Goal: Task Accomplishment & Management: Use online tool/utility

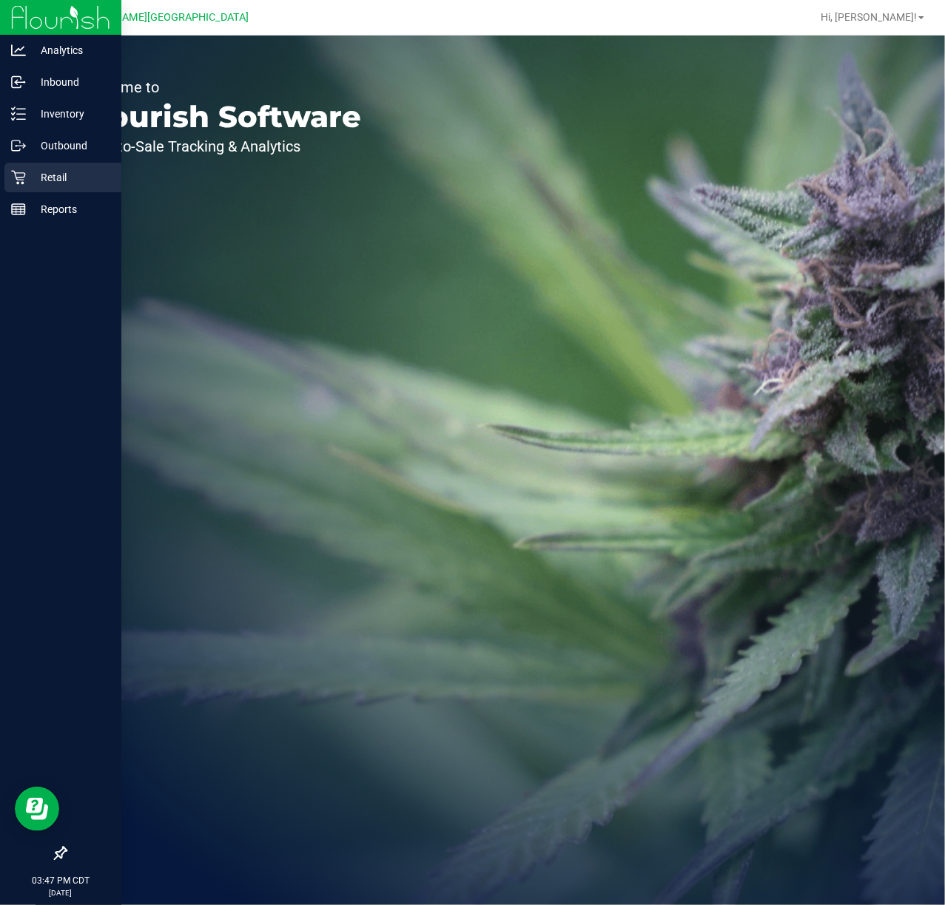
drag, startPoint x: 33, startPoint y: 180, endPoint x: 27, endPoint y: 175, distance: 7.9
click at [27, 175] on p "Retail" at bounding box center [70, 178] width 89 height 18
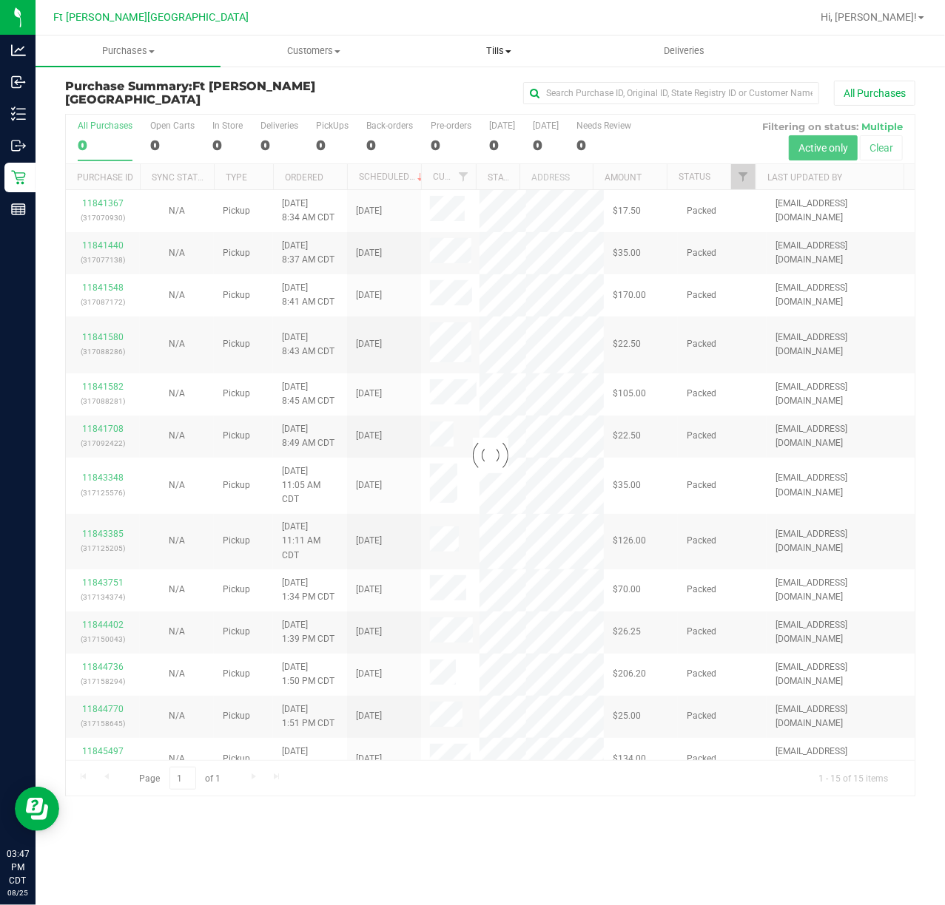
click at [504, 44] on span "Tills" at bounding box center [498, 50] width 183 height 13
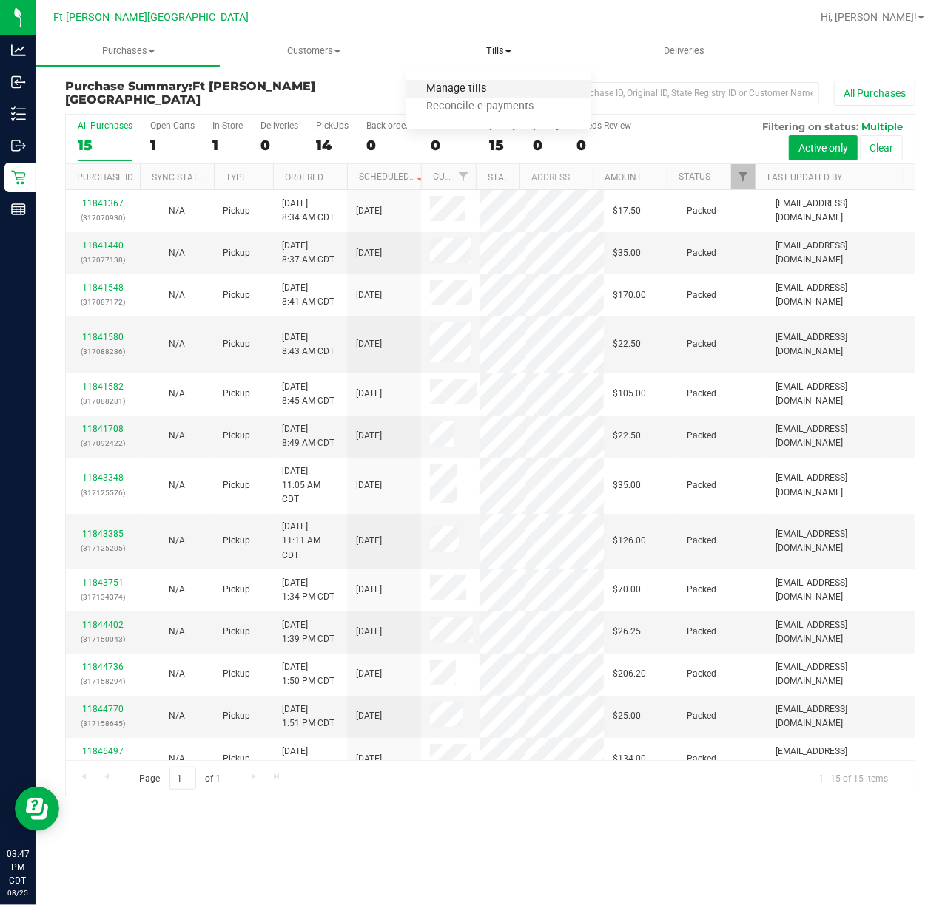
click at [466, 84] on span "Manage tills" at bounding box center [456, 89] width 100 height 13
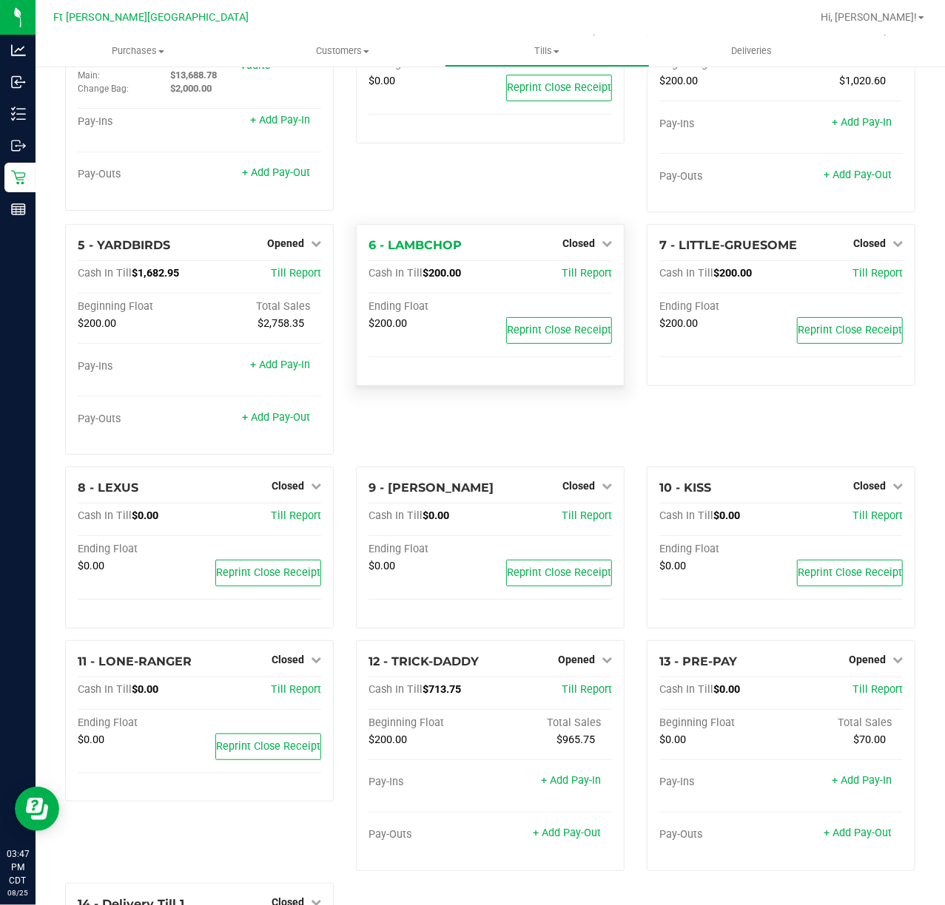
scroll to position [197, 0]
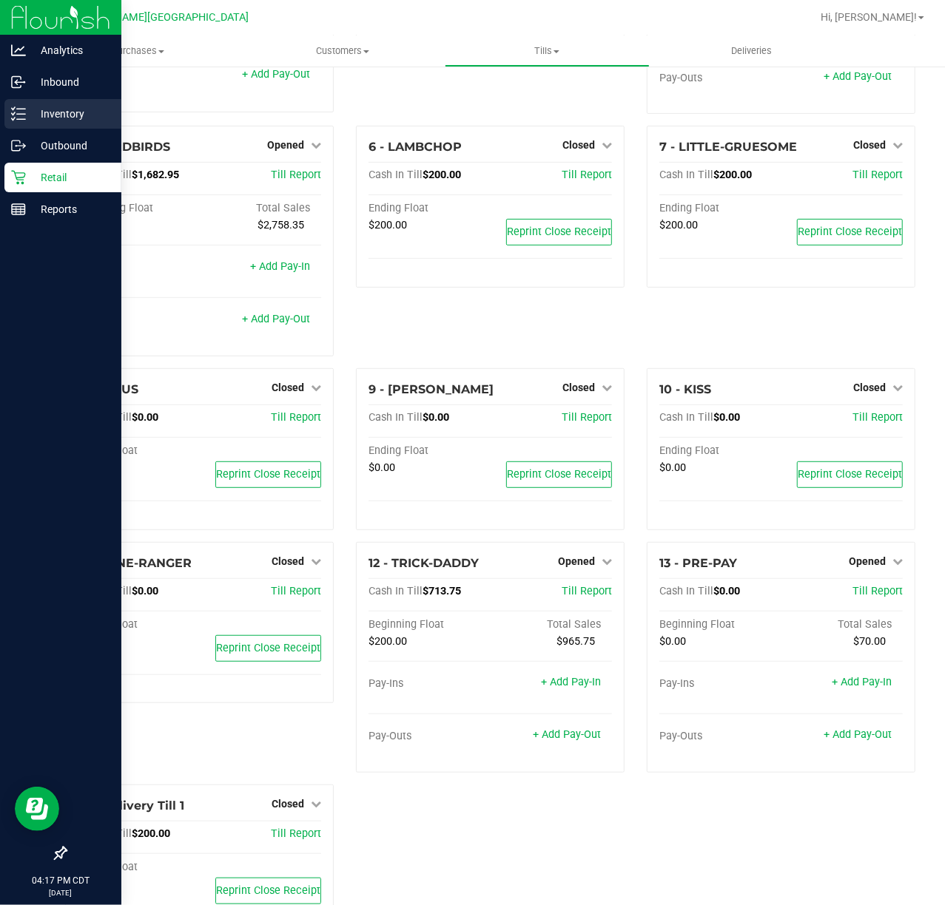
click at [16, 110] on icon at bounding box center [18, 114] width 15 height 15
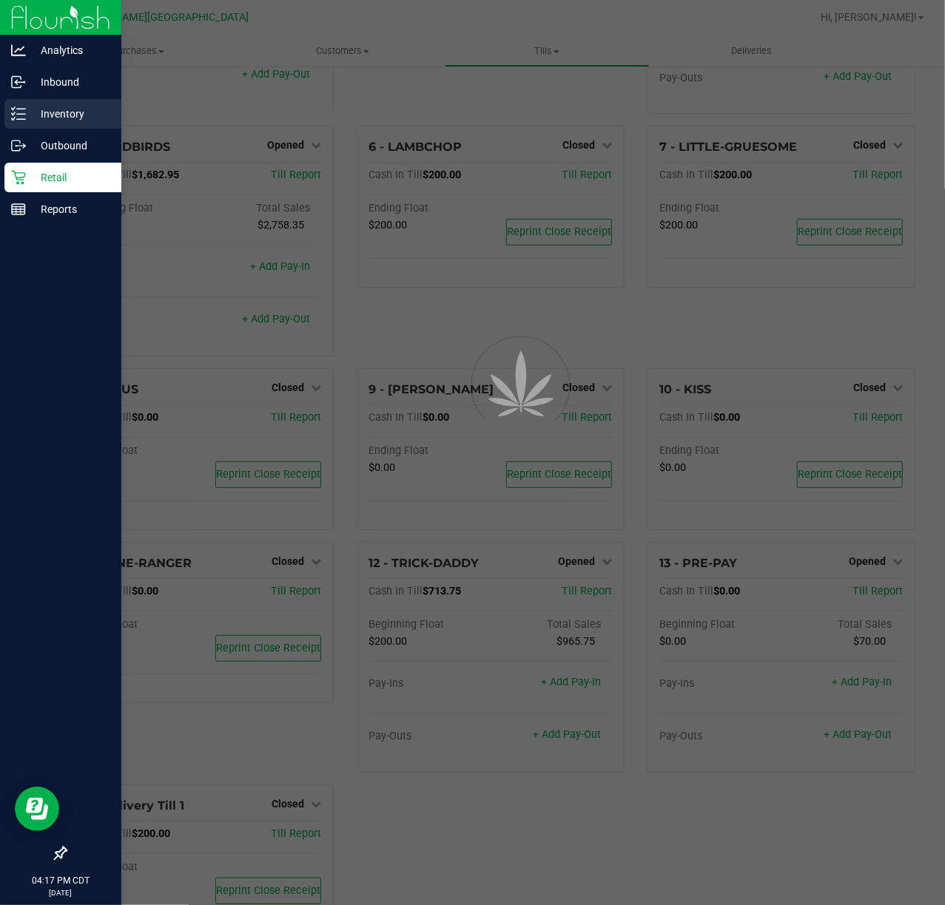
click at [13, 110] on icon at bounding box center [18, 114] width 15 height 15
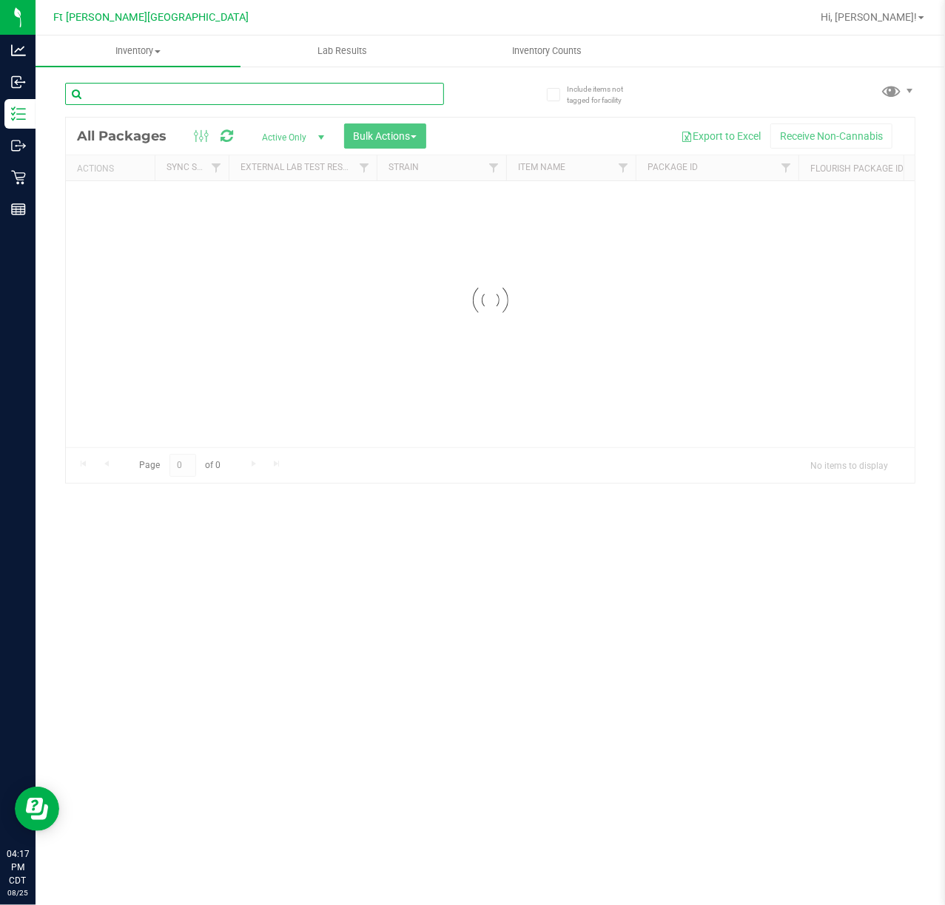
click at [158, 87] on div "Inventory All packages All inventory Waste log Create inventory Lab Results Inv…" at bounding box center [490, 471] width 909 height 870
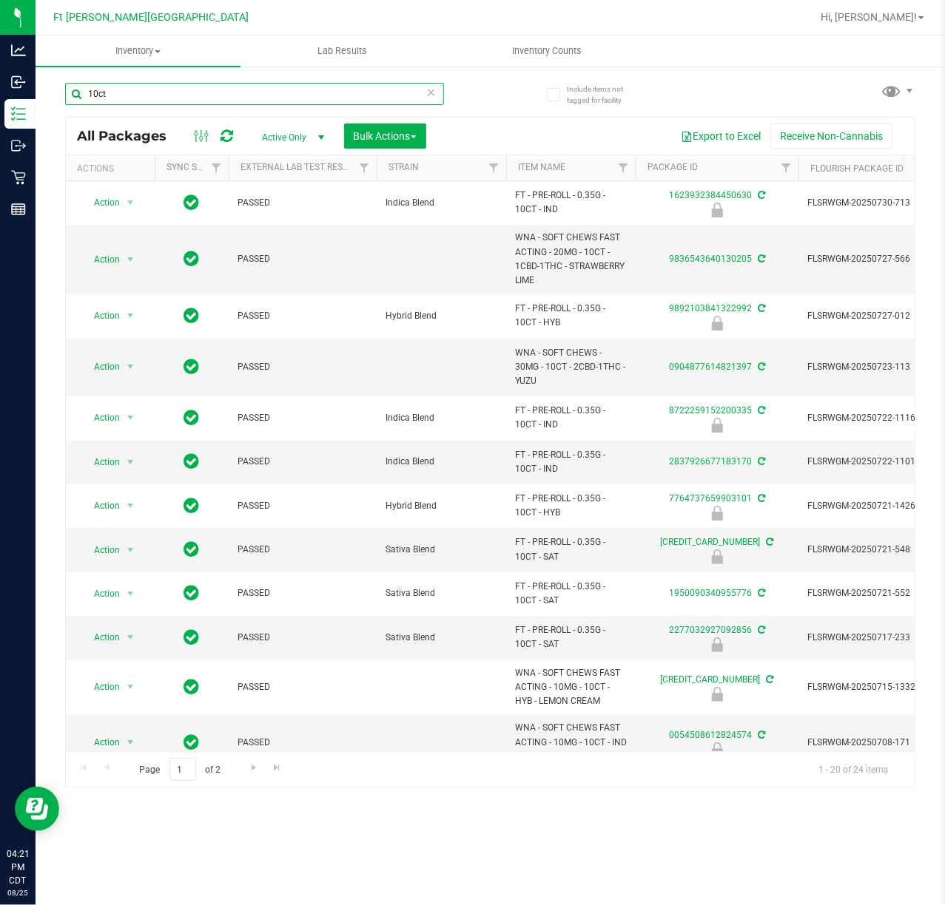
drag, startPoint x: 163, startPoint y: 87, endPoint x: -59, endPoint y: 108, distance: 222.9
click at [0, 108] on html "Analytics Inbound Inventory Outbound Retail Reports 04:21 PM CDT [DATE] 08/[GEO…" at bounding box center [472, 452] width 945 height 905
type input "dark"
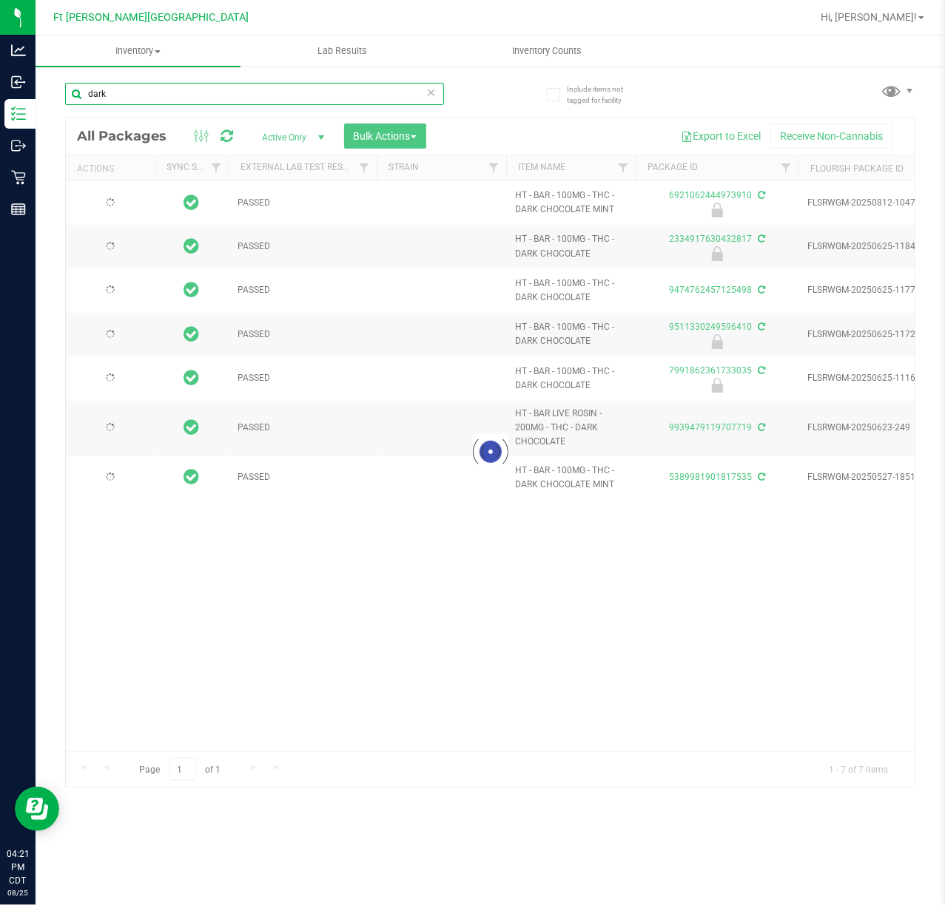
type input "[DATE]"
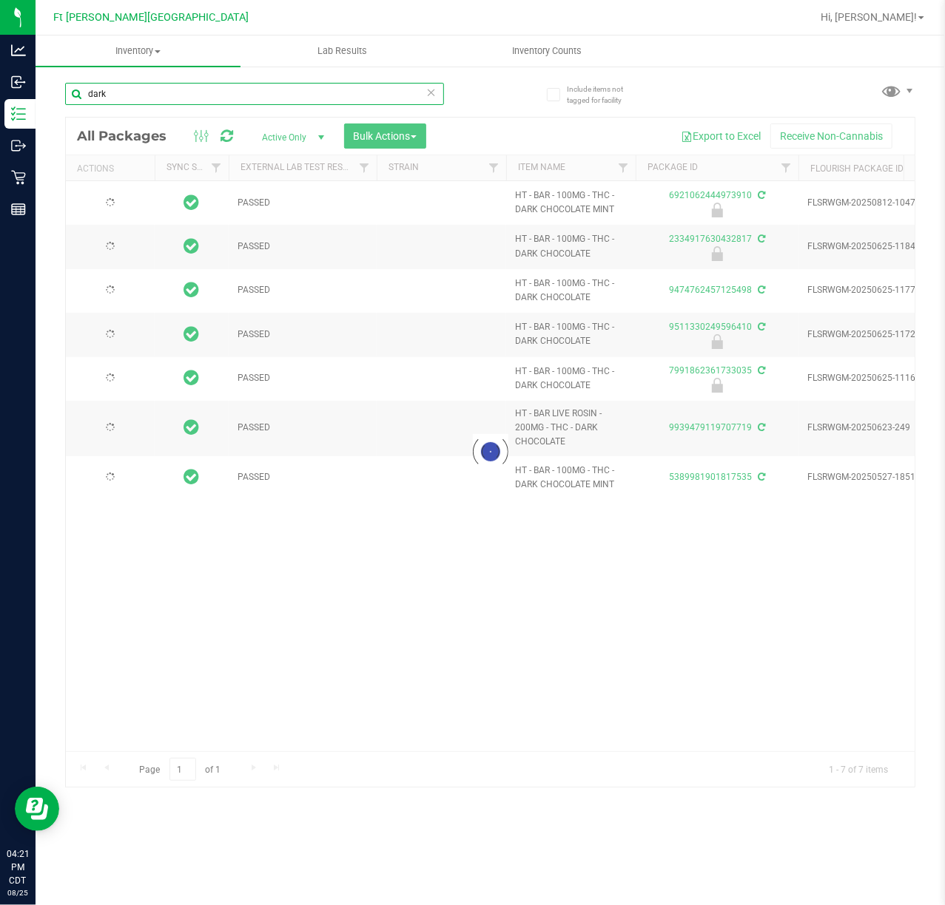
type input "[DATE]"
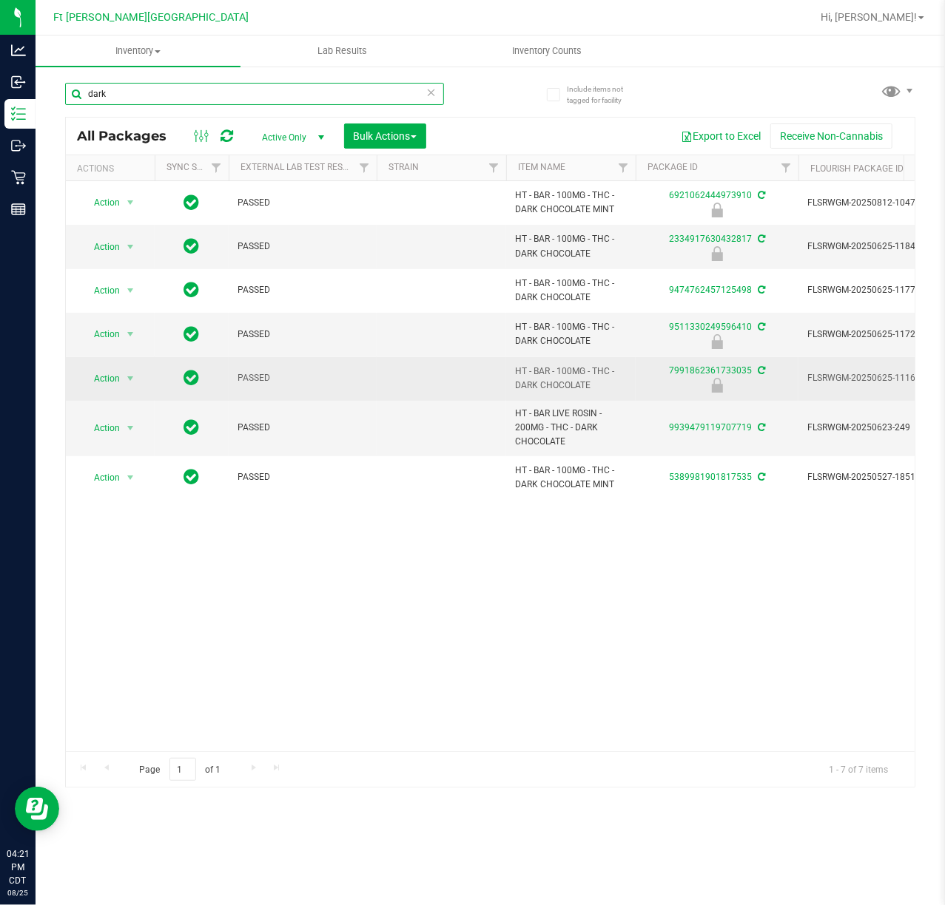
type input "dark"
drag, startPoint x: 121, startPoint y: 382, endPoint x: 116, endPoint y: 421, distance: 38.8
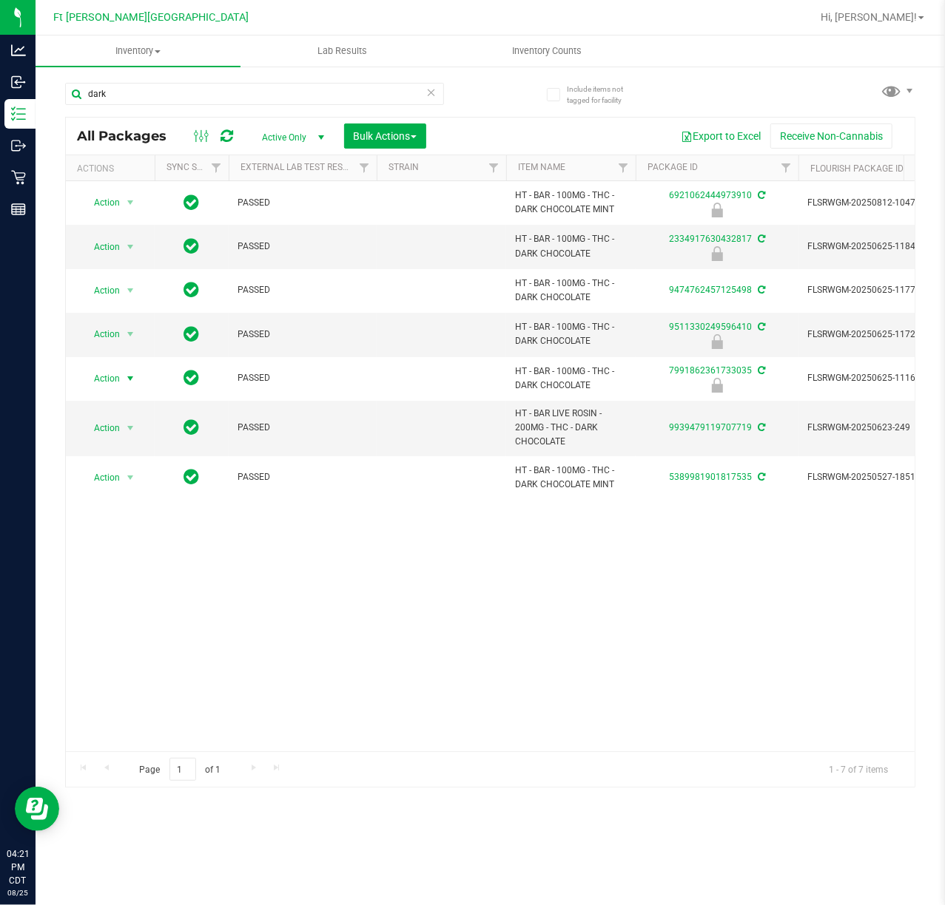
click at [122, 383] on span "select" at bounding box center [130, 378] width 18 height 21
click at [115, 553] on li "Unlock package" at bounding box center [128, 556] width 95 height 22
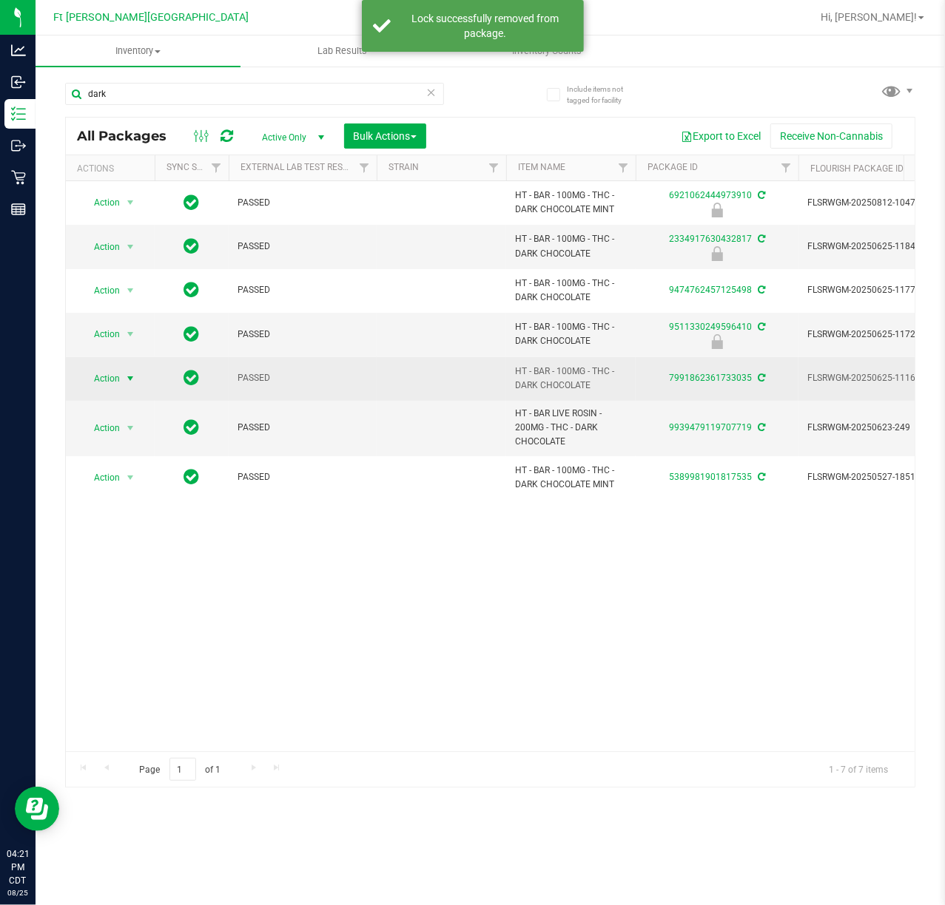
click at [116, 379] on span "Action" at bounding box center [101, 378] width 40 height 21
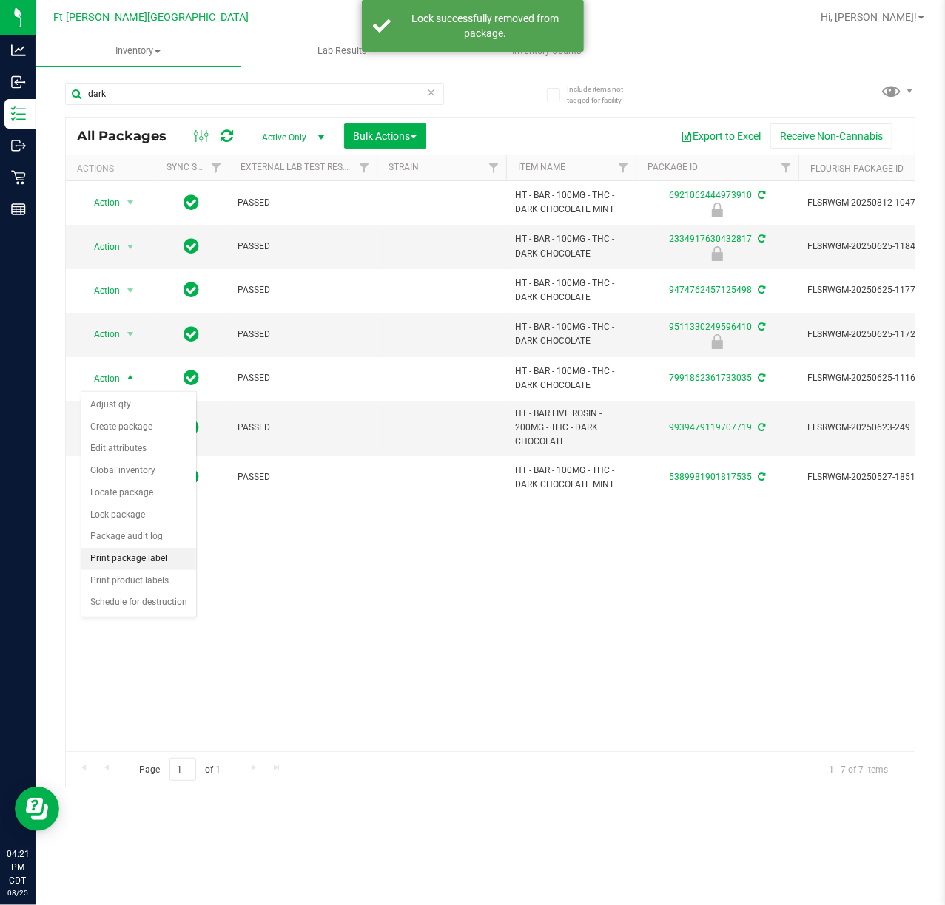
click at [125, 564] on li "Print package label" at bounding box center [138, 559] width 115 height 22
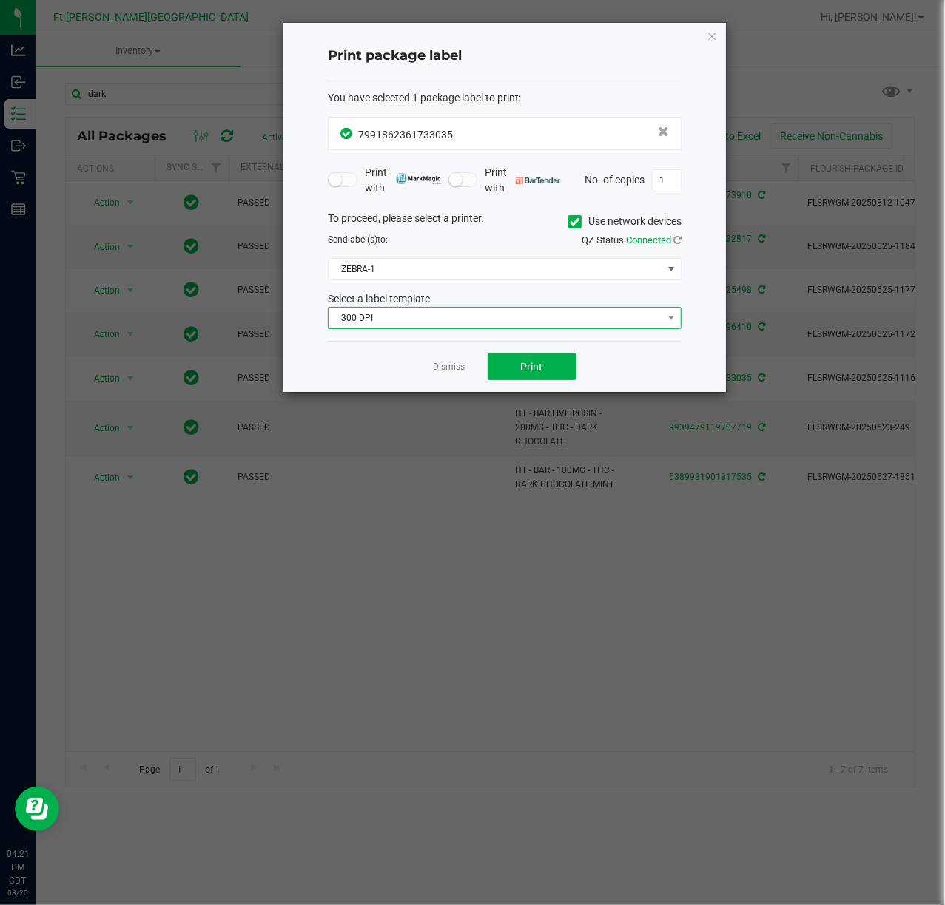
click at [450, 314] on span "300 DPI" at bounding box center [495, 318] width 334 height 21
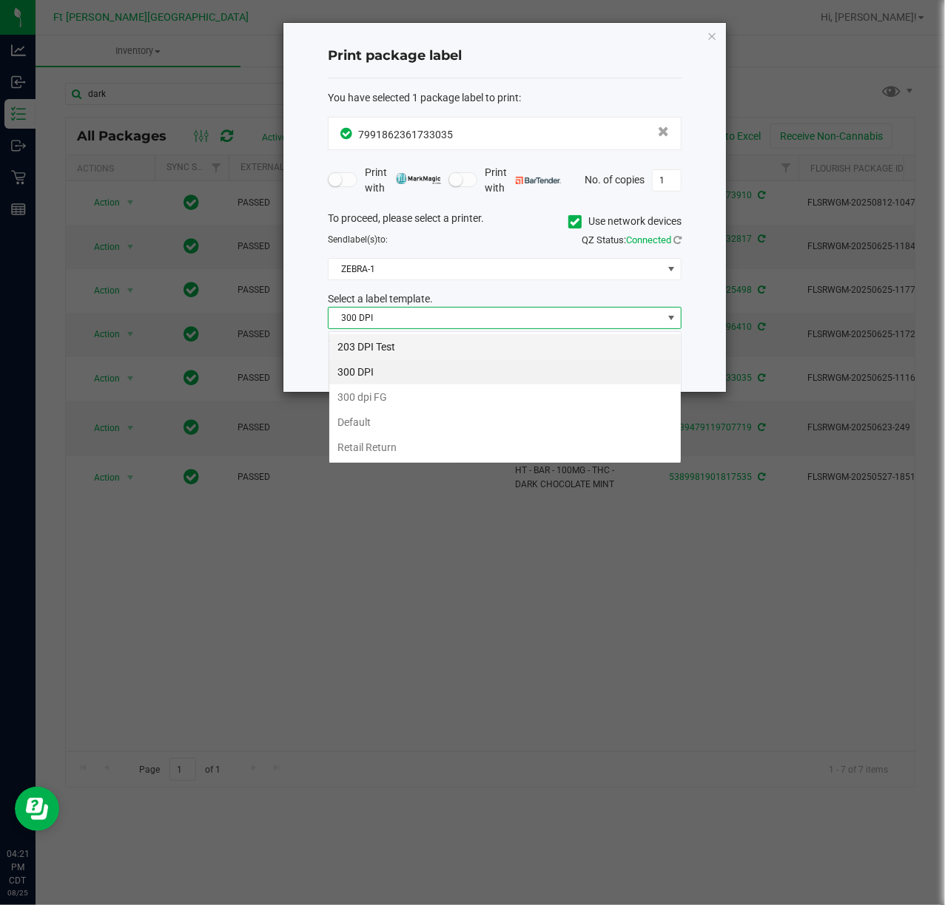
scroll to position [22, 353]
click at [404, 347] on li "203 DPI Test" at bounding box center [504, 346] width 351 height 25
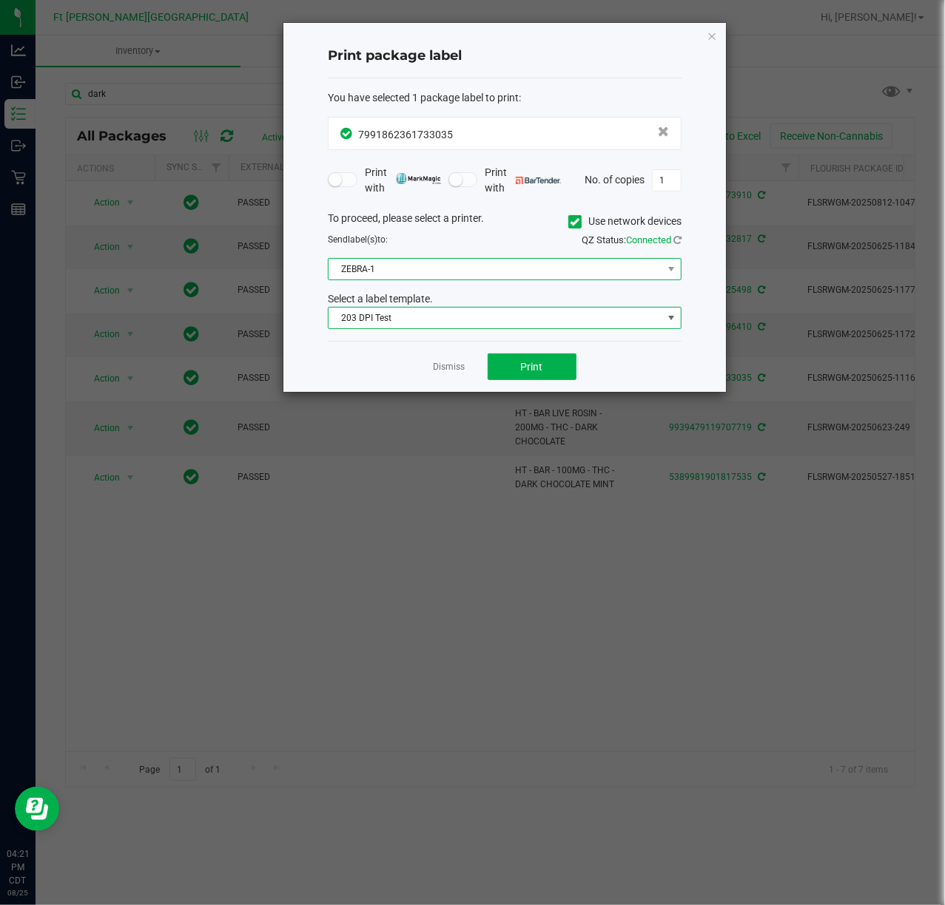
click at [476, 276] on span "ZEBRA-1" at bounding box center [495, 269] width 334 height 21
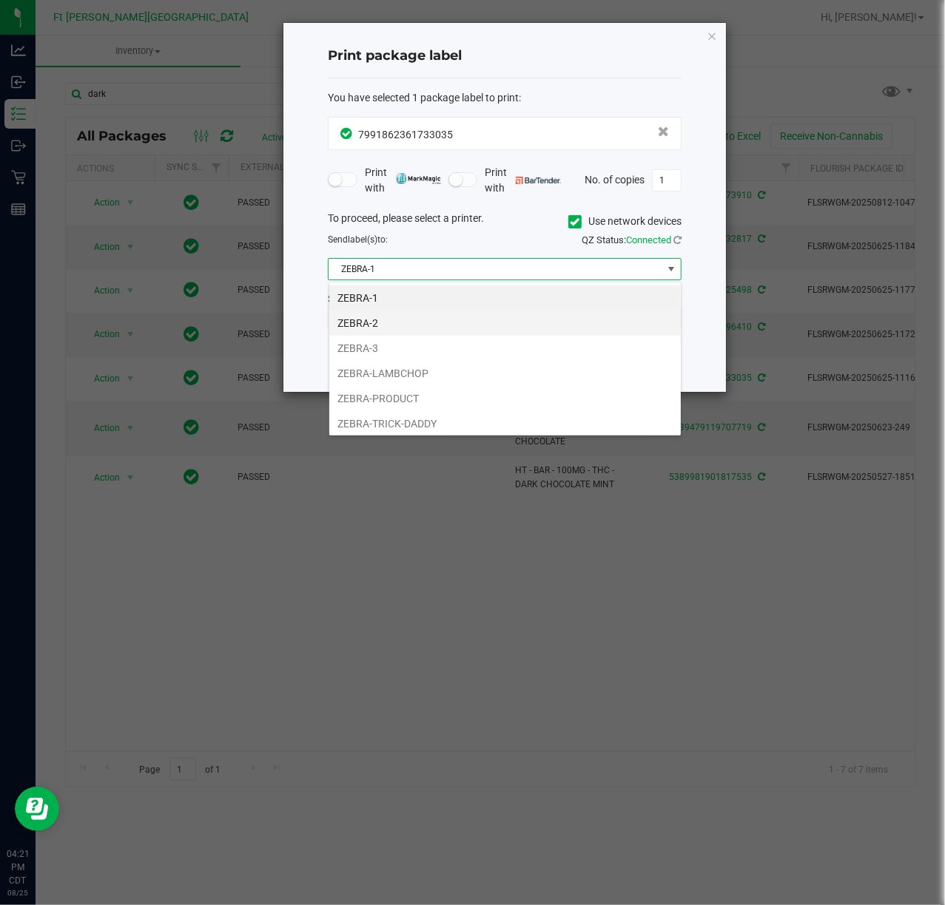
click at [430, 321] on li "ZEBRA-2" at bounding box center [504, 323] width 351 height 25
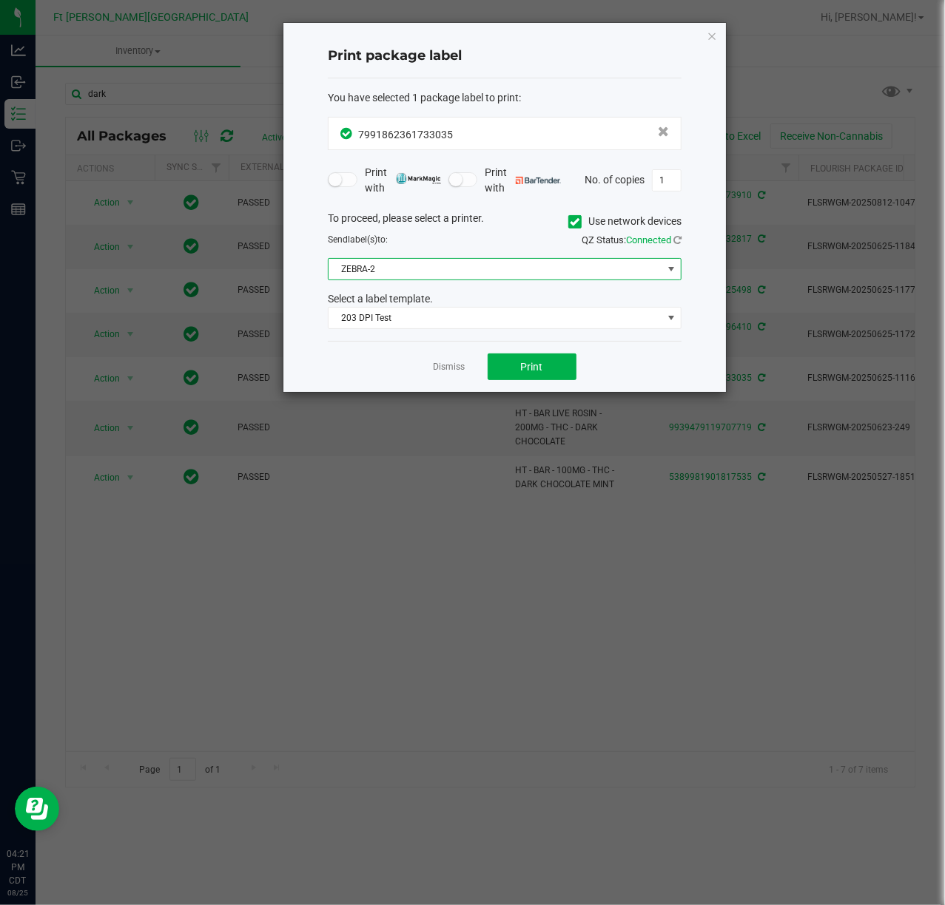
click at [477, 277] on span "ZEBRA-2" at bounding box center [495, 269] width 334 height 21
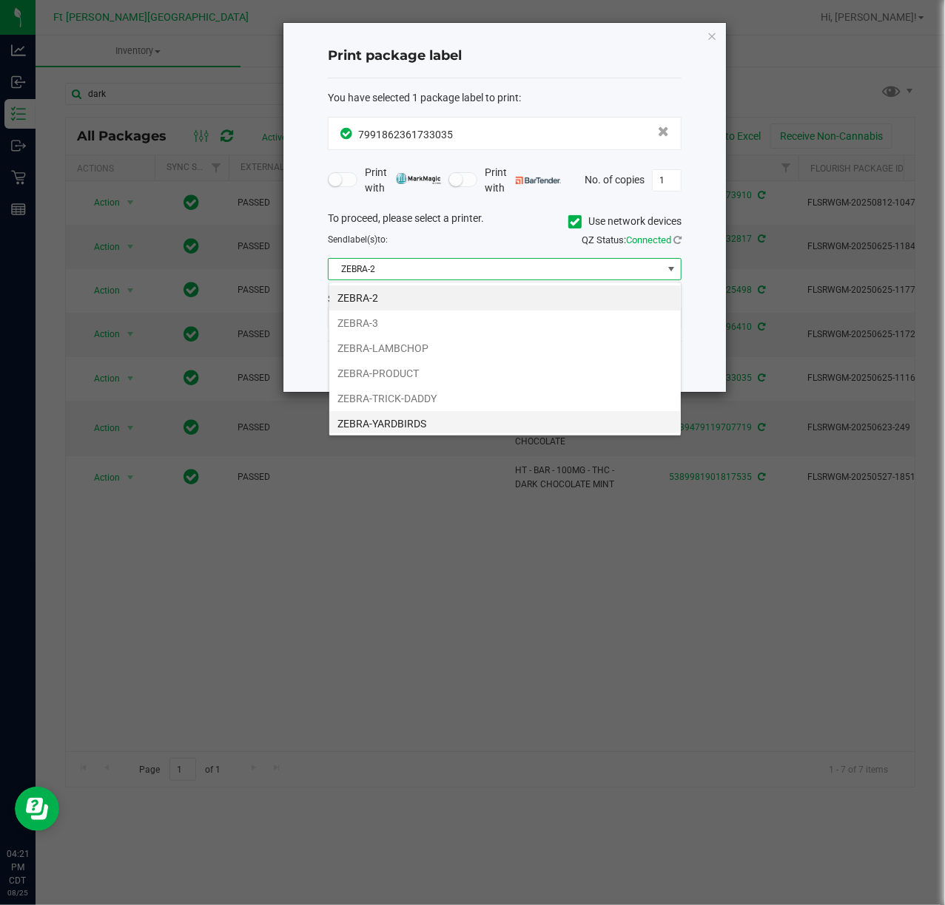
scroll to position [31, 0]
click at [445, 411] on li "ZEBRA-YARDBIRDS" at bounding box center [504, 420] width 351 height 25
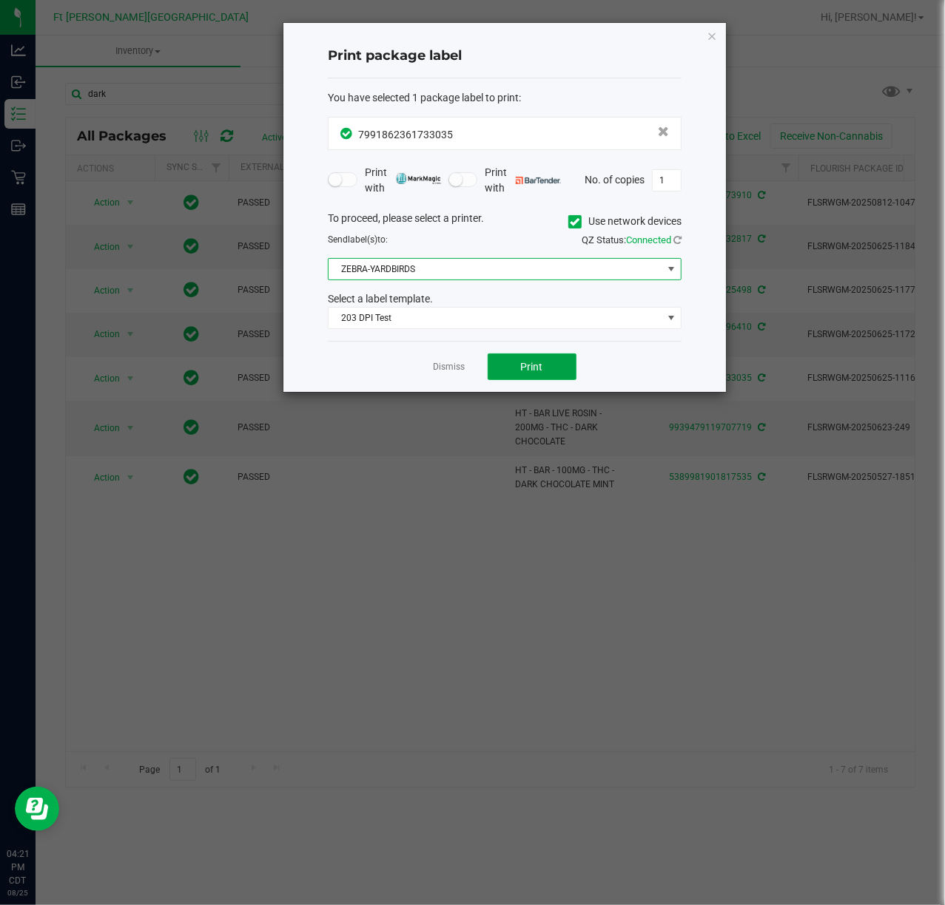
drag, startPoint x: 533, startPoint y: 379, endPoint x: 543, endPoint y: 386, distance: 12.3
click at [543, 386] on div "Dismiss Print" at bounding box center [505, 366] width 354 height 51
click at [533, 365] on span "Print" at bounding box center [532, 367] width 22 height 12
click at [445, 367] on link "Dismiss" at bounding box center [449, 367] width 32 height 13
